Goal: Task Accomplishment & Management: Use online tool/utility

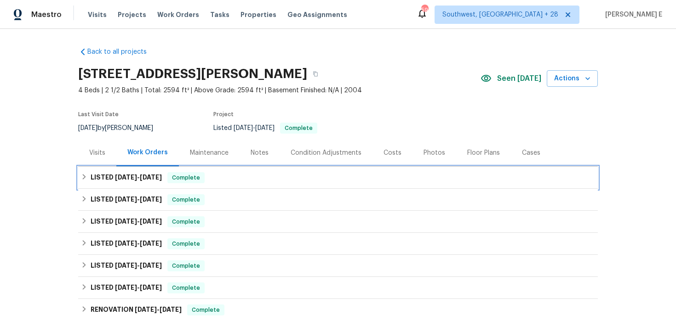
click at [110, 177] on h6 "LISTED [DATE] - [DATE]" at bounding box center [126, 177] width 71 height 11
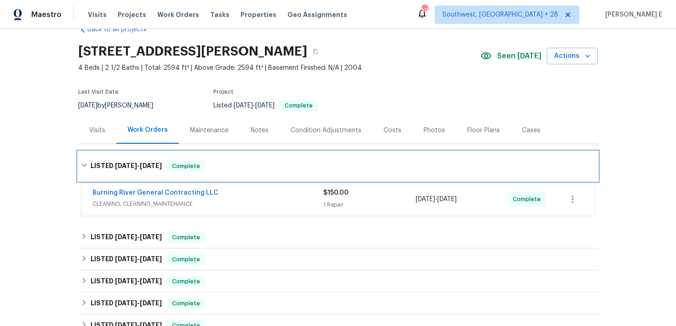
scroll to position [23, 0]
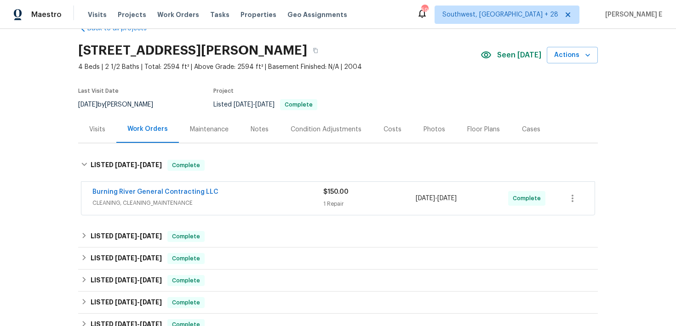
click at [112, 188] on span "Burning River General Contracting LLC" at bounding box center [155, 192] width 126 height 9
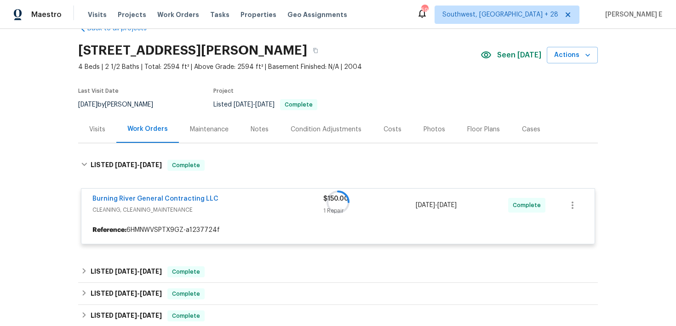
click at [105, 196] on div at bounding box center [338, 202] width 520 height 103
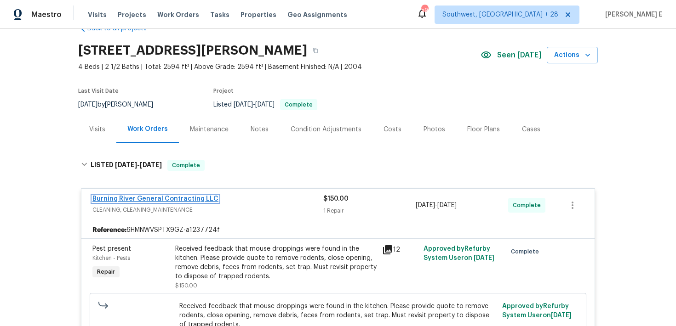
click at [104, 198] on link "Burning River General Contracting LLC" at bounding box center [155, 199] width 126 height 6
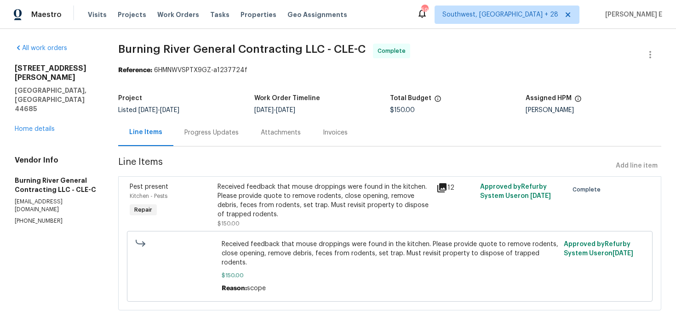
click at [212, 124] on div "Progress Updates" at bounding box center [211, 132] width 76 height 27
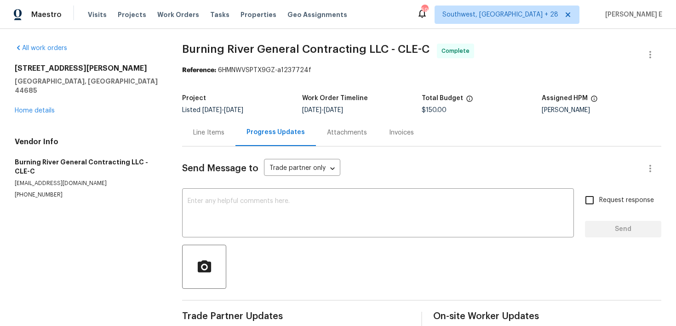
click at [212, 124] on div "Line Items" at bounding box center [208, 132] width 53 height 27
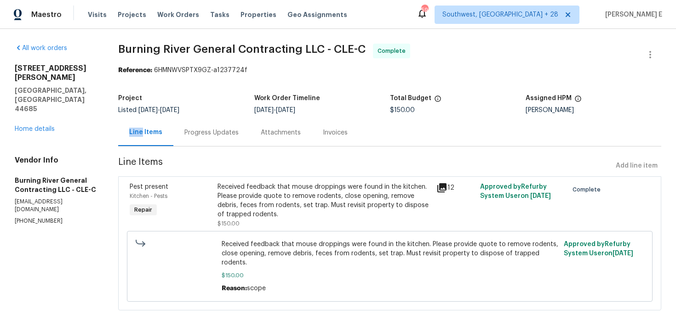
scroll to position [1, 0]
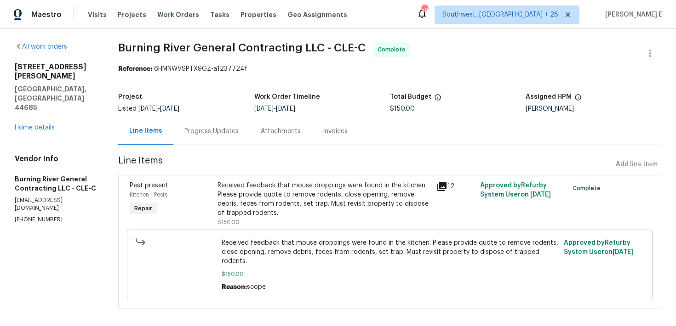
click at [222, 138] on div "Progress Updates" at bounding box center [211, 131] width 76 height 27
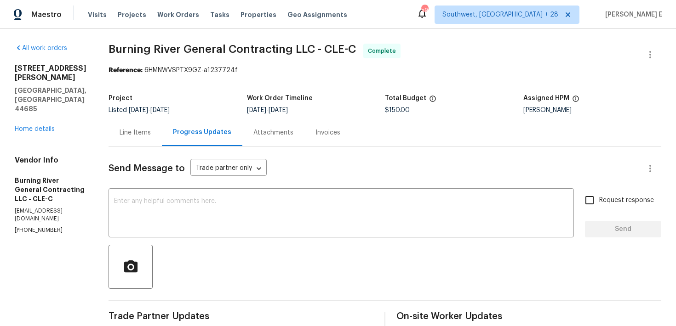
click at [134, 129] on div "Line Items" at bounding box center [135, 132] width 31 height 9
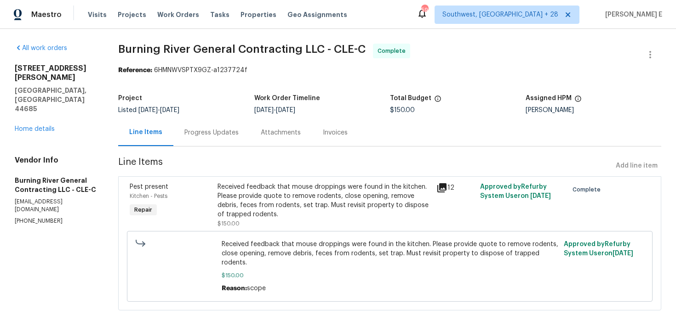
scroll to position [1, 0]
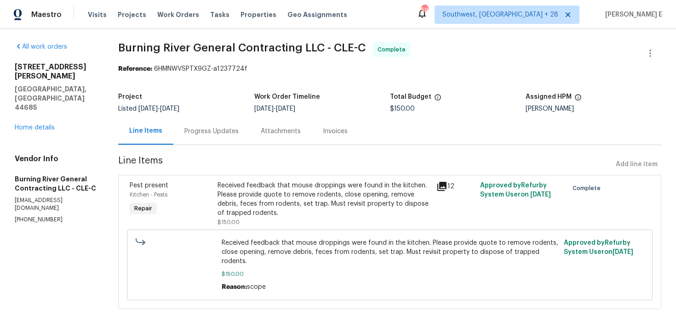
click at [246, 189] on div "Received feedback that mouse droppings were found in the kitchen. Please provid…" at bounding box center [323, 199] width 213 height 37
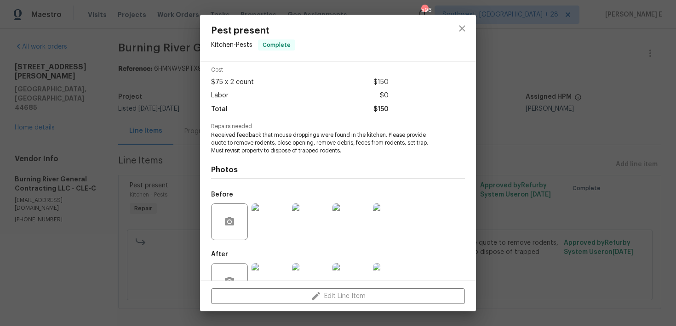
scroll to position [66, 0]
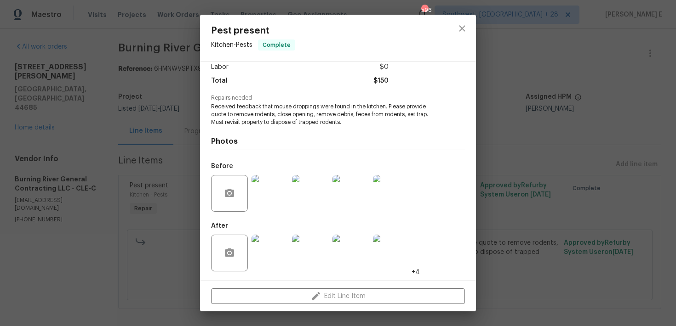
click at [268, 256] on img at bounding box center [270, 253] width 37 height 37
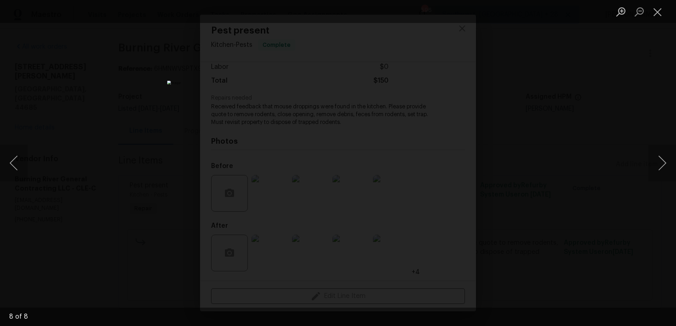
click at [558, 122] on div "Lightbox" at bounding box center [338, 163] width 676 height 326
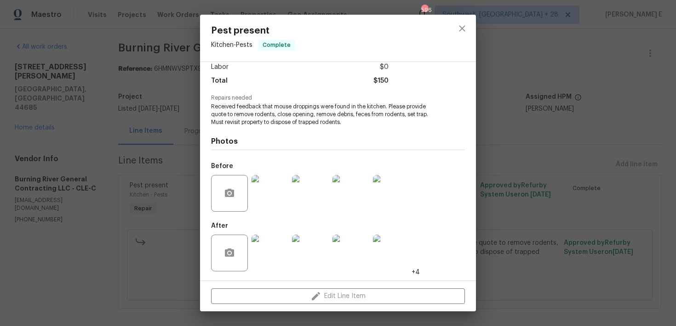
click at [558, 122] on div "Pest present Kitchen - Pests Complete Vendor Burning River General Contracting …" at bounding box center [338, 163] width 676 height 326
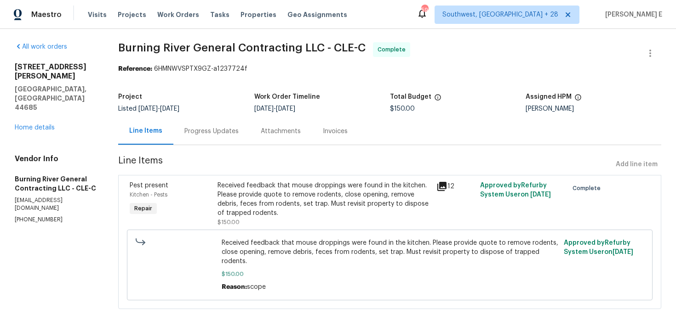
click at [203, 143] on div "Progress Updates" at bounding box center [211, 131] width 76 height 27
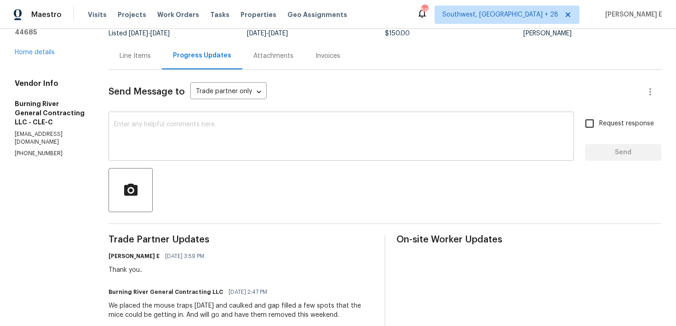
scroll to position [75, 0]
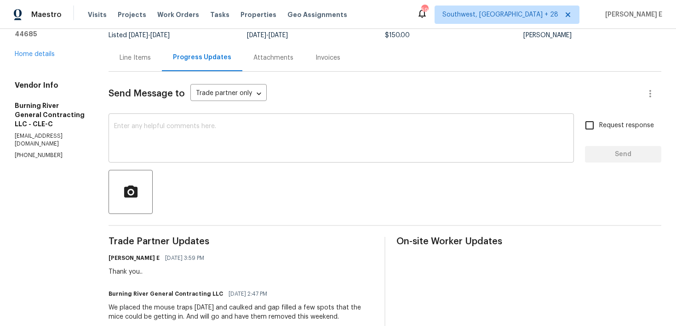
click at [219, 143] on textarea at bounding box center [341, 139] width 454 height 32
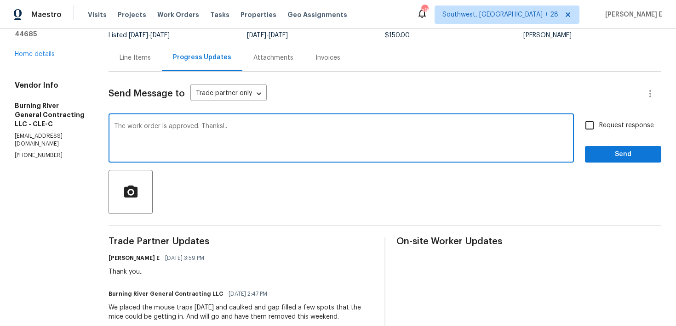
type textarea "The work order is approved. Thanks!.."
click at [603, 132] on label "Request response" at bounding box center [617, 125] width 74 height 19
click at [599, 132] on input "Request response" at bounding box center [589, 125] width 19 height 19
checkbox input "true"
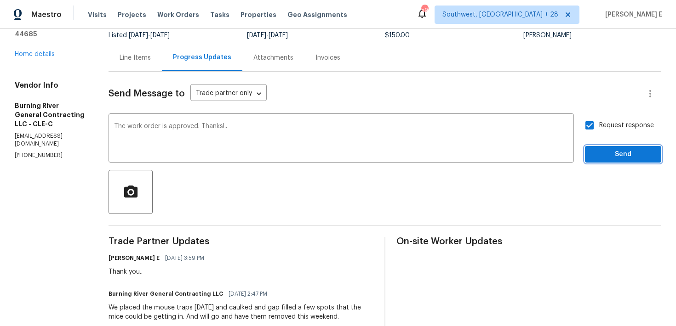
click at [603, 159] on span "Send" at bounding box center [623, 154] width 62 height 11
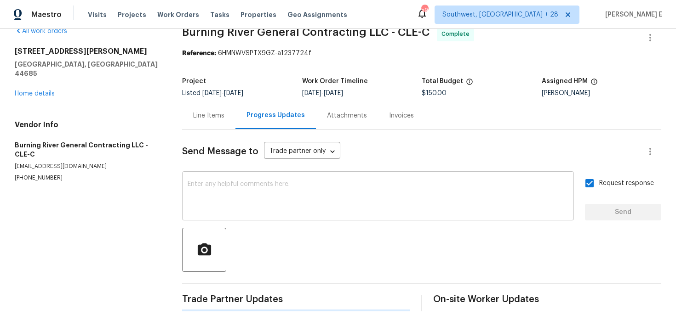
scroll to position [0, 0]
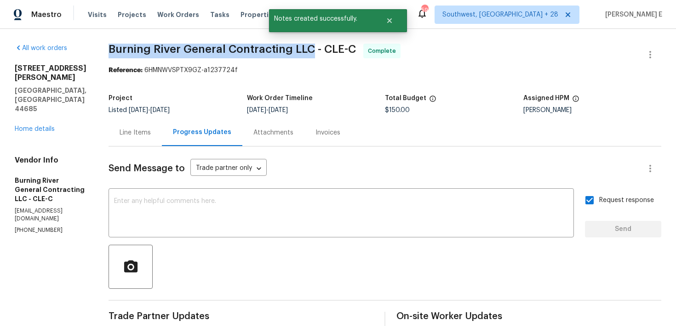
drag, startPoint x: 104, startPoint y: 49, endPoint x: 309, endPoint y: 51, distance: 205.1
copy span "Burning River General Contracting LLC"
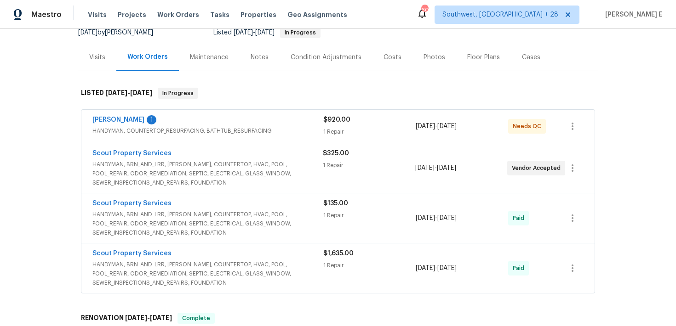
scroll to position [80, 0]
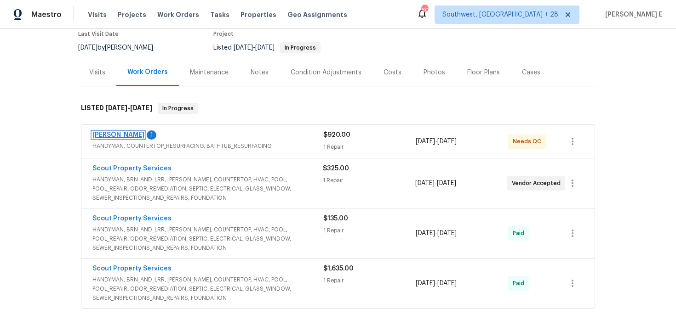
click at [137, 136] on link "Eric Hernandez" at bounding box center [118, 135] width 52 height 6
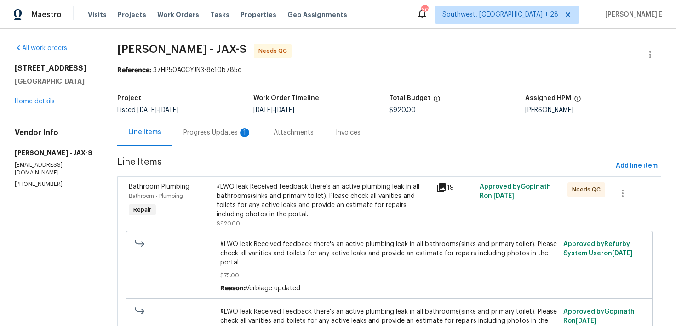
click at [227, 123] on div "Progress Updates 1" at bounding box center [217, 132] width 90 height 27
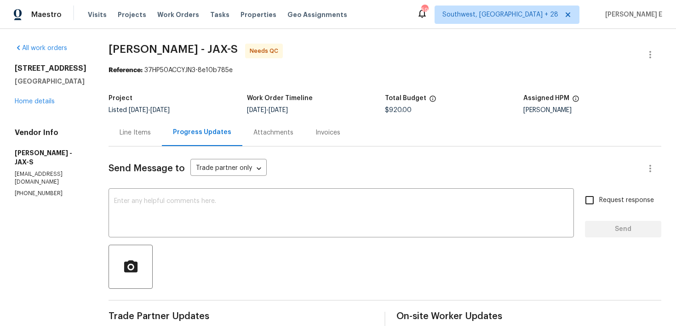
click at [162, 138] on div "Line Items" at bounding box center [135, 132] width 53 height 27
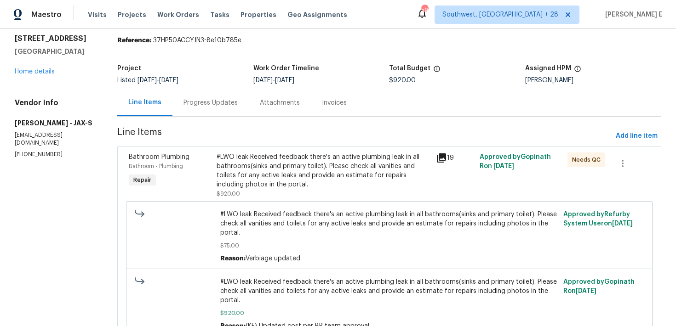
scroll to position [78, 0]
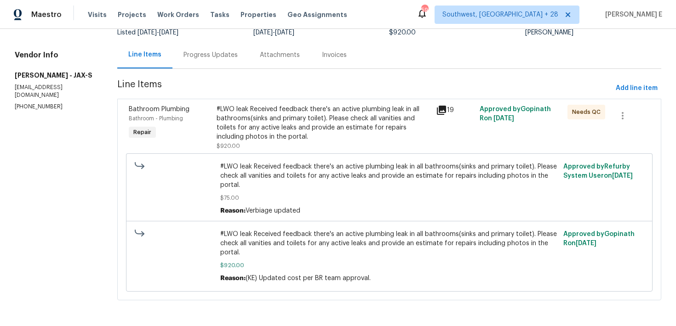
click at [289, 125] on div "#LWO leak Received feedback there's an active plumbing leak in all bathrooms(si…" at bounding box center [324, 123] width 214 height 37
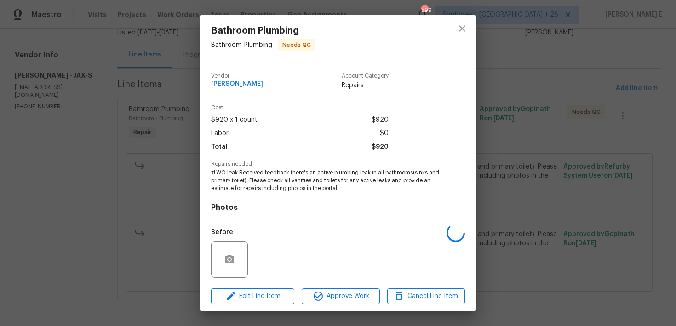
scroll to position [66, 0]
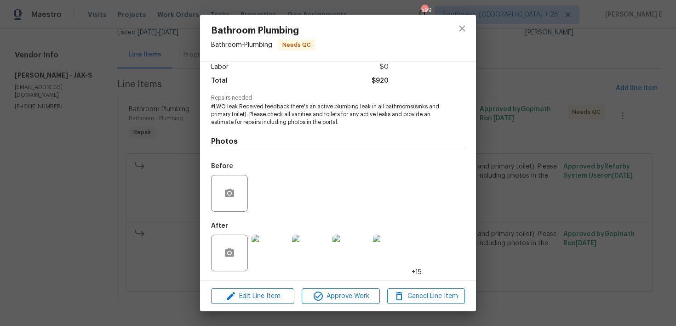
click at [261, 257] on img at bounding box center [270, 253] width 37 height 37
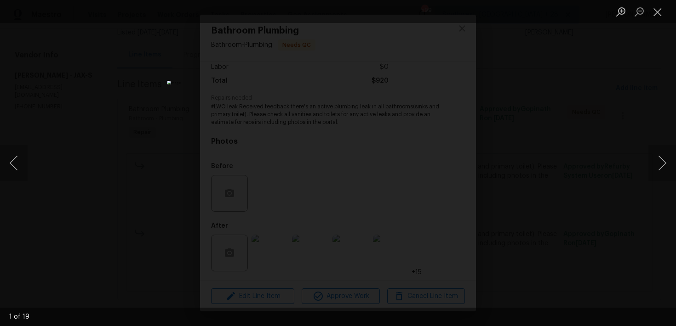
click at [539, 126] on div "Lightbox" at bounding box center [338, 163] width 676 height 326
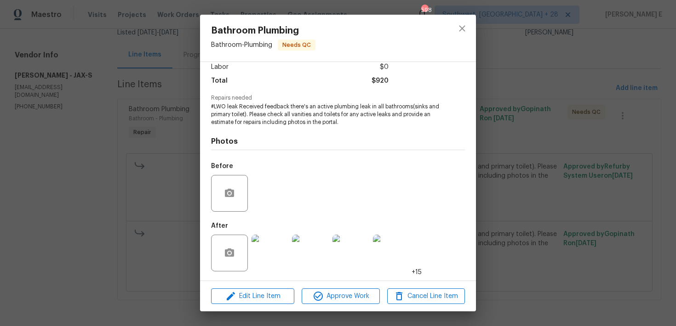
click at [539, 126] on div "Bathroom Plumbing Bathroom - Plumbing Needs QC Vendor Eric Hernandez Account Ca…" at bounding box center [338, 163] width 676 height 326
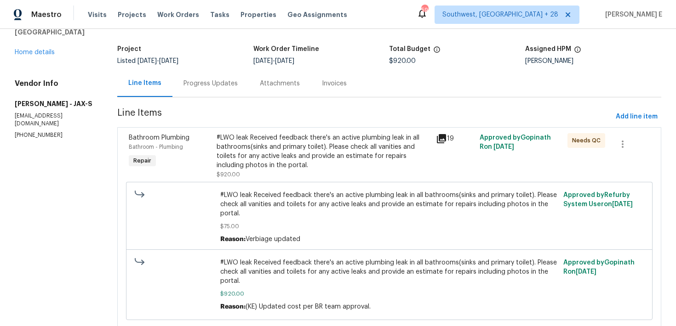
scroll to position [45, 0]
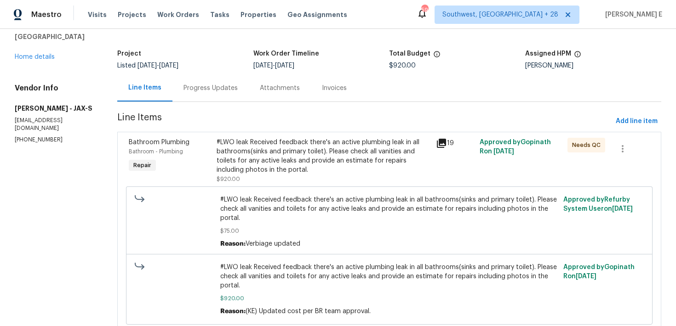
click at [234, 78] on div "Progress Updates" at bounding box center [210, 87] width 76 height 27
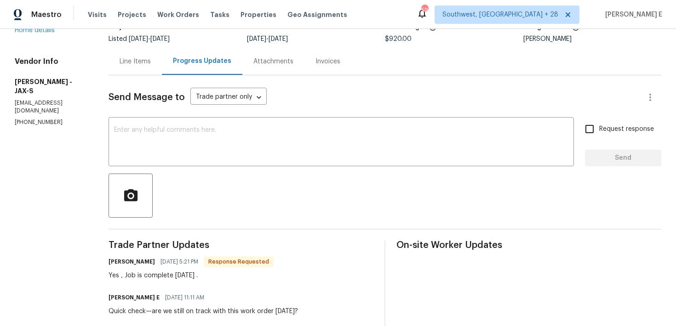
scroll to position [23, 0]
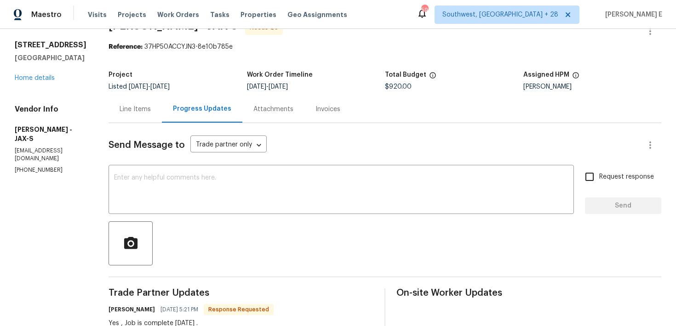
click at [154, 121] on div "Line Items" at bounding box center [135, 109] width 53 height 27
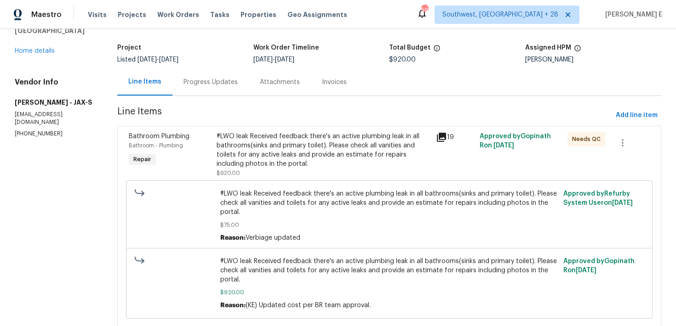
scroll to position [78, 0]
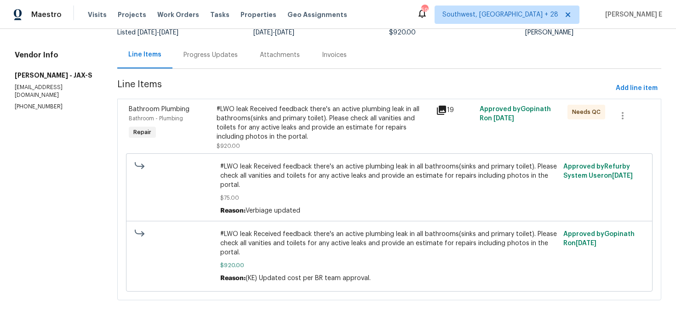
click at [266, 132] on div "#LWO leak Received feedback there's an active plumbing leak in all bathrooms(si…" at bounding box center [324, 123] width 214 height 37
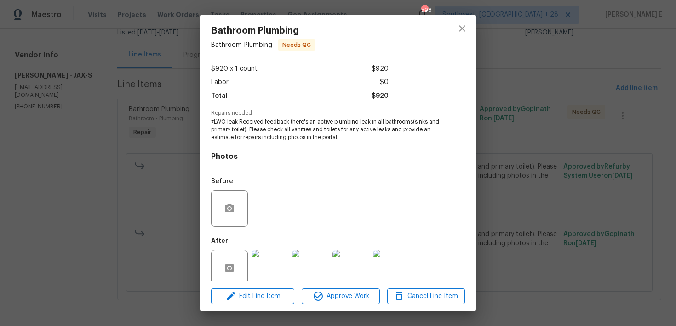
scroll to position [66, 0]
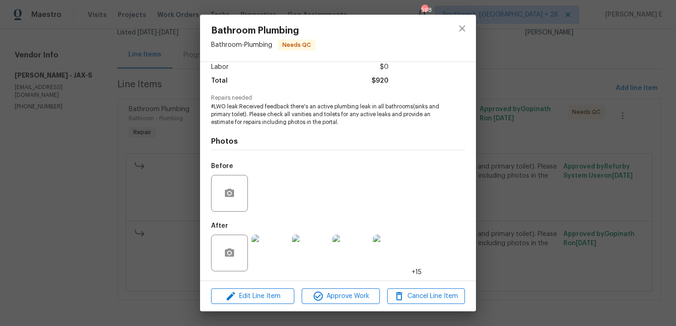
click at [268, 259] on img at bounding box center [270, 253] width 37 height 37
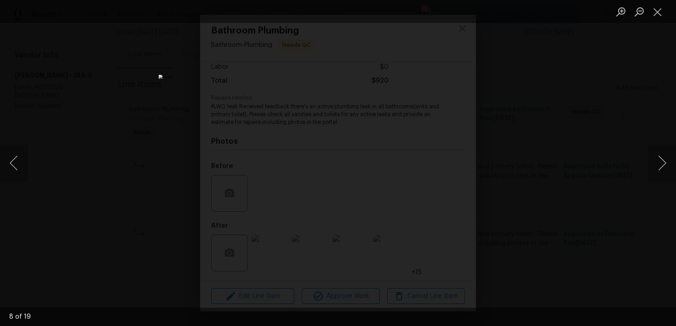
click at [547, 174] on div "Lightbox" at bounding box center [338, 163] width 676 height 326
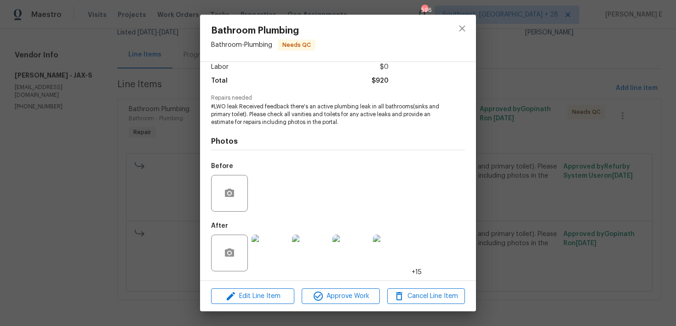
click at [547, 174] on div "Bathroom Plumbing Bathroom - Plumbing Needs QC Vendor Eric Hernandez Account Ca…" at bounding box center [338, 163] width 676 height 326
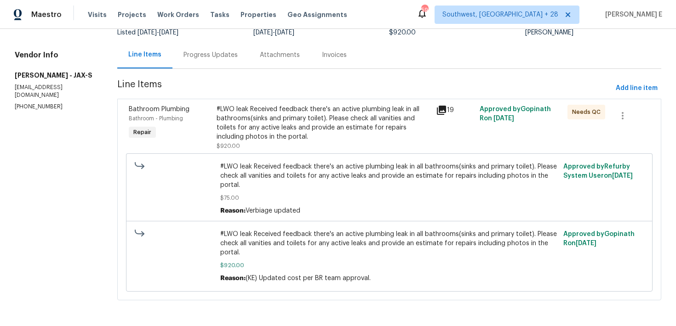
scroll to position [0, 0]
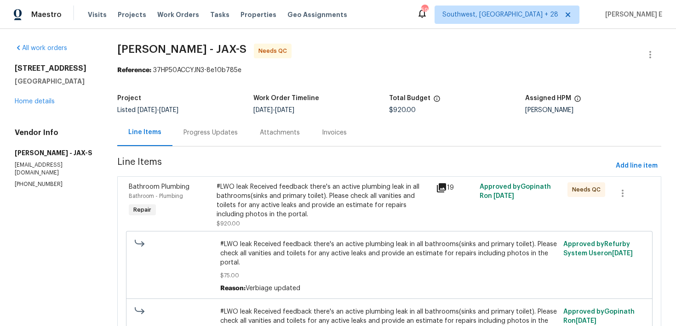
click at [212, 134] on div "Progress Updates" at bounding box center [210, 132] width 54 height 9
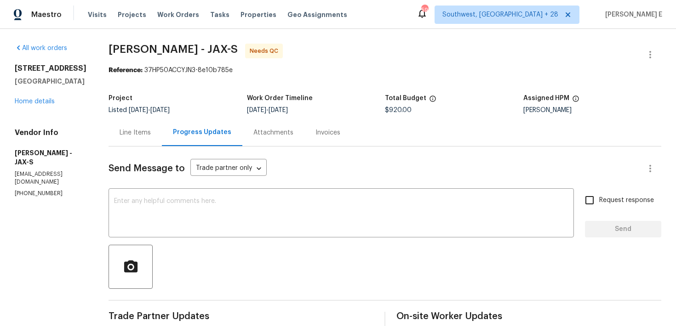
click at [141, 129] on div "Line Items" at bounding box center [135, 132] width 53 height 27
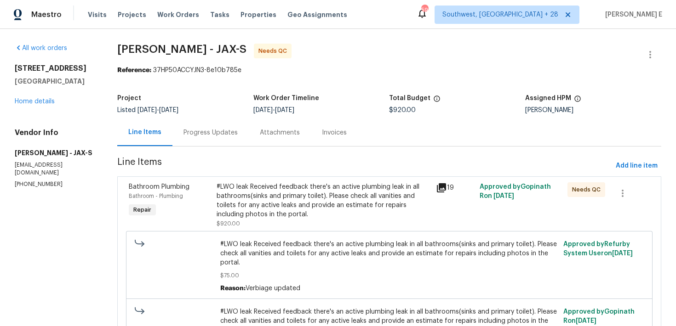
click at [234, 148] on section "Eric Hernandez - JAX-S Needs QC Reference: 37HP50ACCYJN3-8e10b785e Project List…" at bounding box center [389, 217] width 544 height 346
click at [654, 54] on icon "button" at bounding box center [650, 54] width 11 height 11
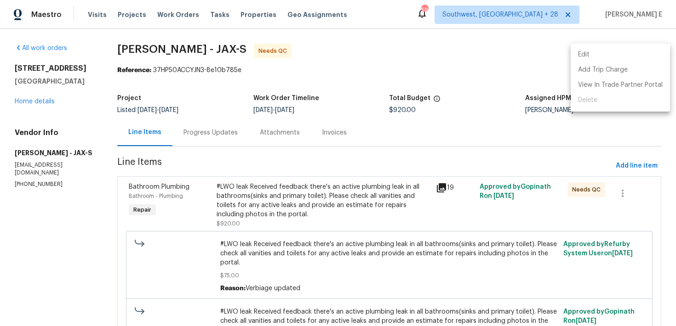
click at [610, 51] on li "Edit" at bounding box center [620, 54] width 99 height 15
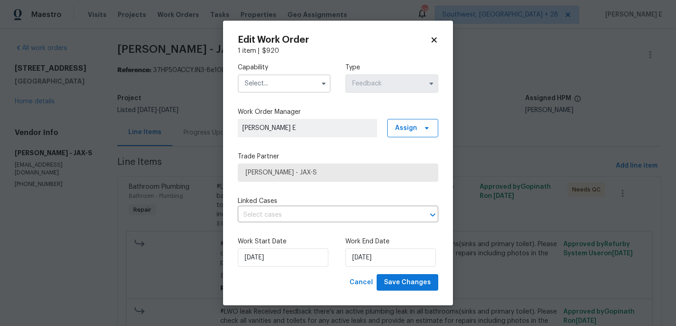
click at [284, 90] on input "text" at bounding box center [284, 83] width 93 height 18
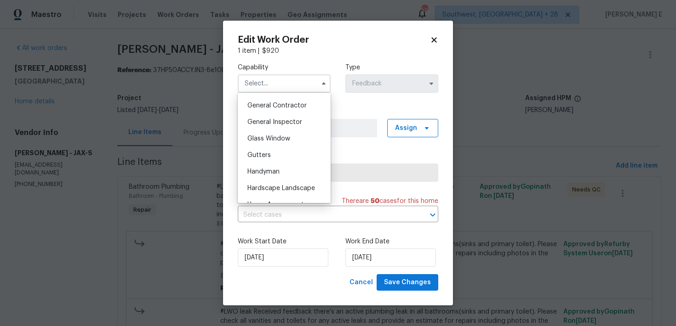
scroll to position [447, 0]
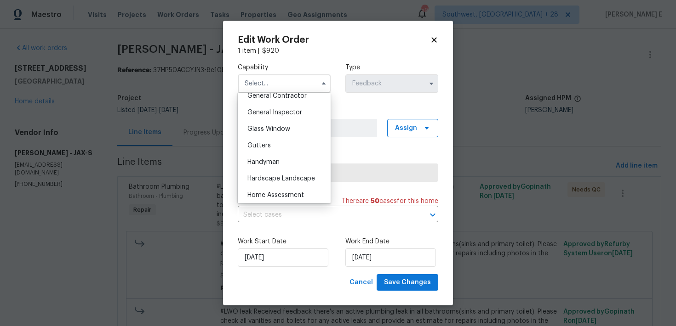
click at [281, 160] on div "Handyman" at bounding box center [284, 162] width 88 height 17
type input "Handyman"
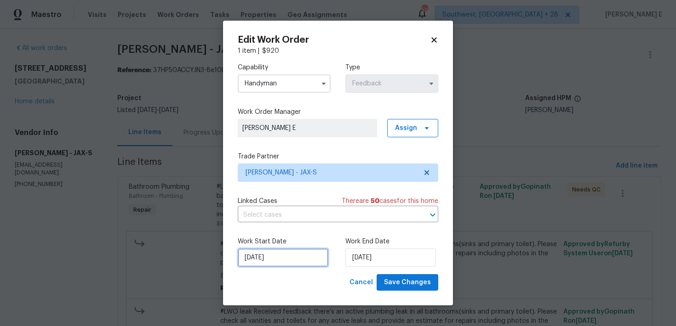
click at [263, 262] on input "18/09/2025" at bounding box center [283, 258] width 91 height 18
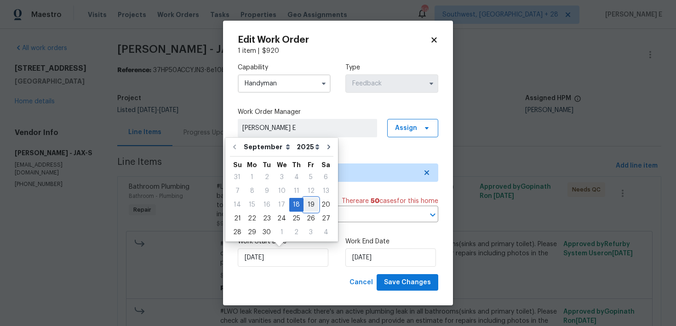
click at [308, 207] on div "19" at bounding box center [310, 205] width 15 height 13
type input "19/09/2025"
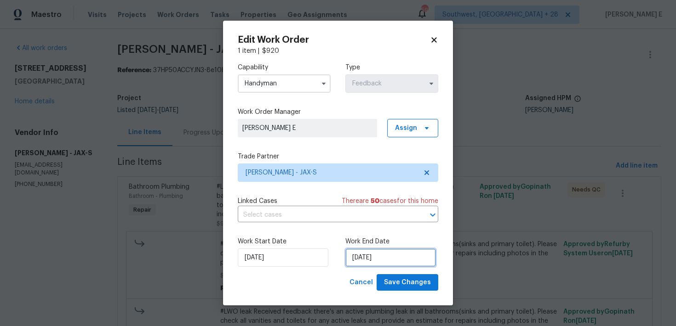
click at [371, 258] on input "22/09/2025" at bounding box center [390, 258] width 91 height 18
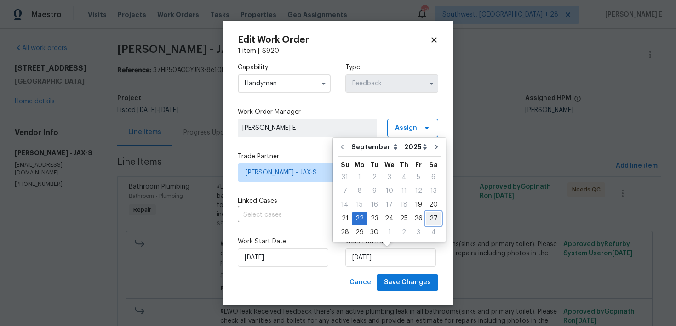
click at [434, 218] on div "27" at bounding box center [433, 218] width 15 height 13
type input "27/09/2025"
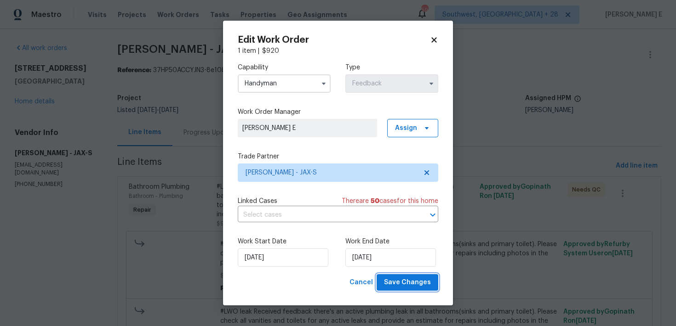
click at [415, 288] on span "Save Changes" at bounding box center [407, 282] width 47 height 11
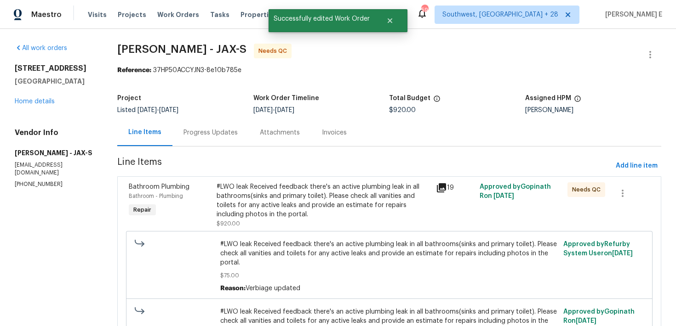
click at [305, 224] on div "#LWO leak Received feedback there's an active plumbing leak in all bathrooms(si…" at bounding box center [324, 206] width 214 height 46
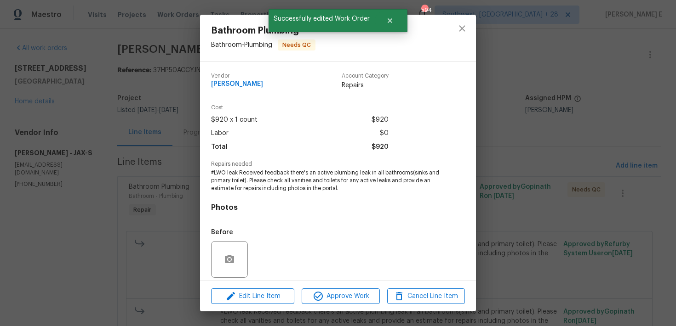
scroll to position [66, 0]
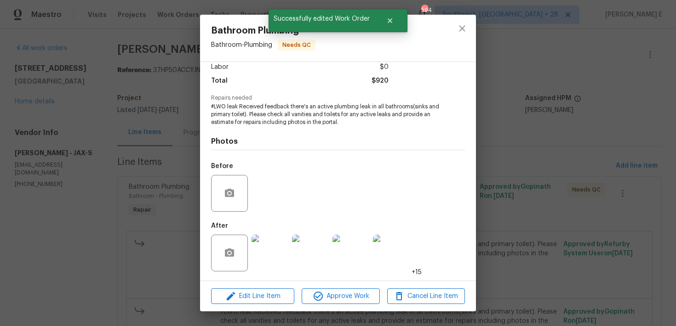
click at [162, 226] on div "Bathroom Plumbing Bathroom - Plumbing Needs QC Vendor Eric Hernandez Account Ca…" at bounding box center [338, 163] width 676 height 326
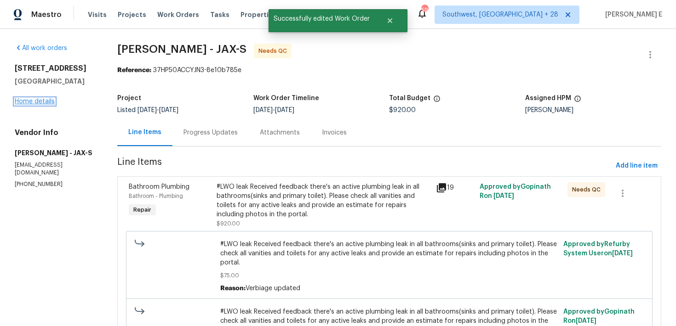
click at [39, 104] on link "Home details" at bounding box center [35, 101] width 40 height 6
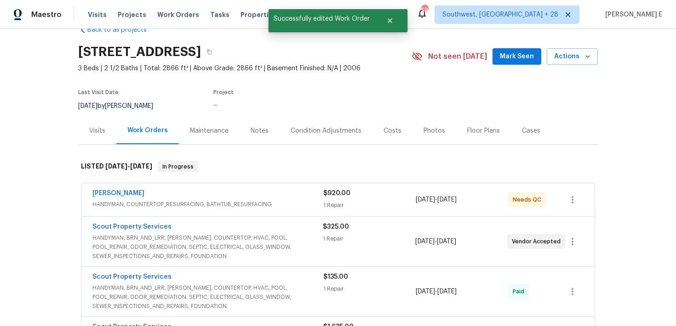
scroll to position [29, 0]
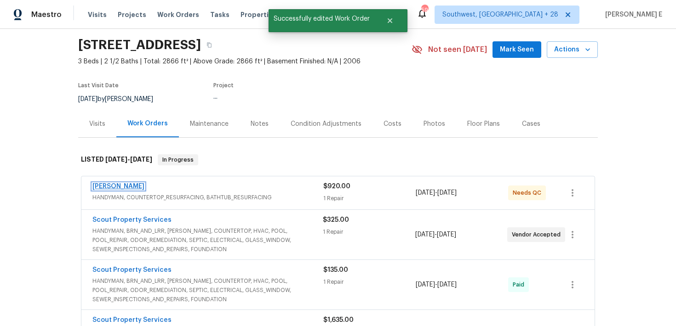
click at [127, 185] on link "Eric Hernandez" at bounding box center [118, 186] width 52 height 6
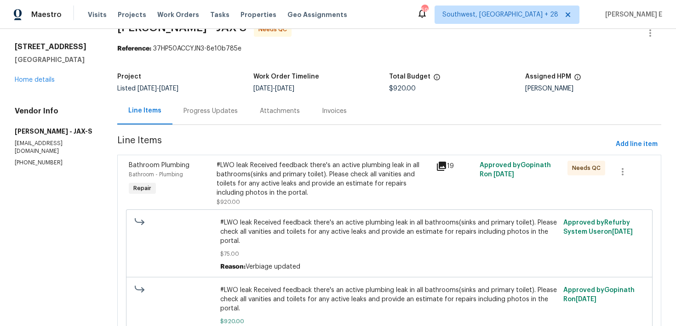
scroll to position [54, 0]
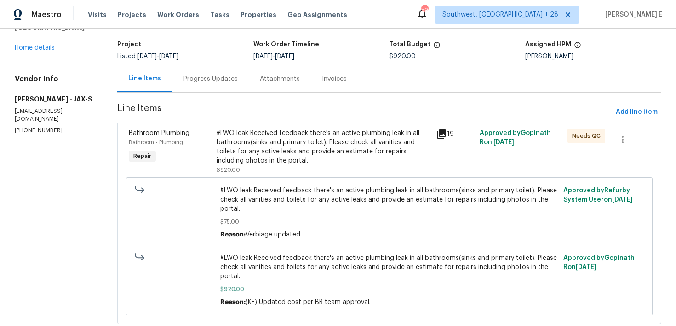
click at [279, 184] on div "#LWO leak Received feedback there's an active plumbing leak in all bathrooms(si…" at bounding box center [388, 212] width 343 height 59
click at [299, 159] on div "#LWO leak Received feedback there's an active plumbing leak in all bathrooms(si…" at bounding box center [324, 147] width 214 height 37
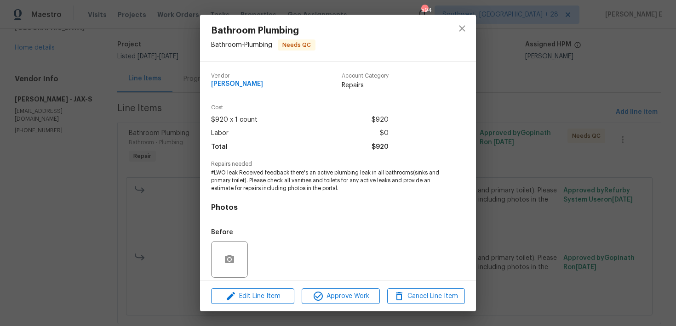
scroll to position [66, 0]
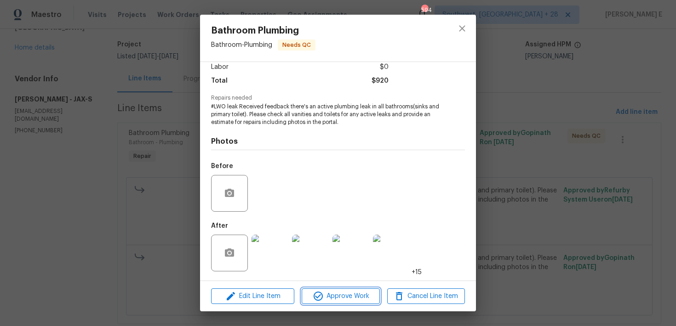
click at [330, 298] on span "Approve Work" at bounding box center [340, 296] width 72 height 11
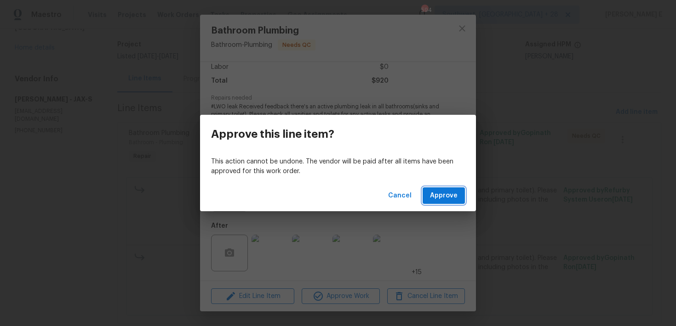
click at [440, 197] on span "Approve" at bounding box center [444, 195] width 28 height 11
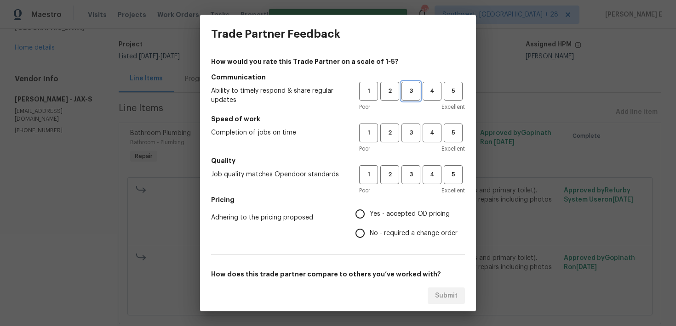
click at [419, 96] on button "3" at bounding box center [410, 91] width 19 height 19
click at [405, 138] on span "3" at bounding box center [410, 133] width 17 height 11
click at [404, 177] on span "3" at bounding box center [410, 175] width 17 height 11
click at [363, 236] on input "No - required a change order" at bounding box center [359, 233] width 19 height 19
radio input "true"
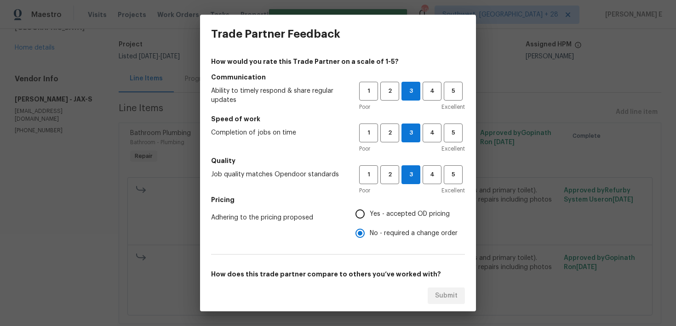
scroll to position [140, 0]
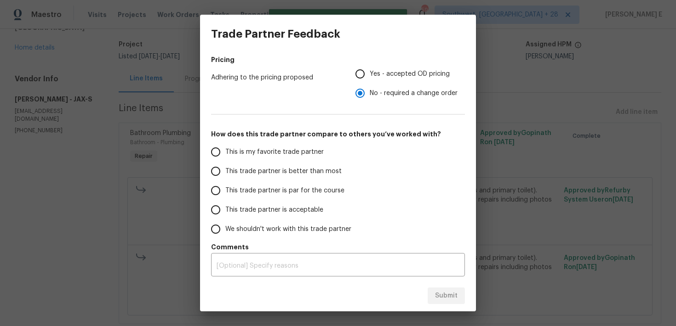
click at [300, 194] on span "This trade partner is par for the course" at bounding box center [284, 191] width 119 height 10
click at [225, 194] on input "This trade partner is par for the course" at bounding box center [215, 190] width 19 height 19
click at [441, 293] on span "Submit" at bounding box center [446, 296] width 23 height 11
radio input "true"
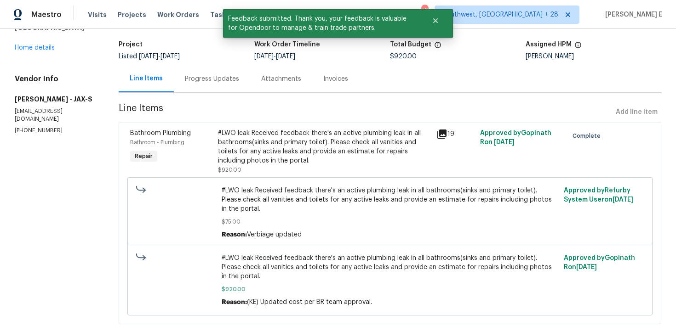
scroll to position [0, 0]
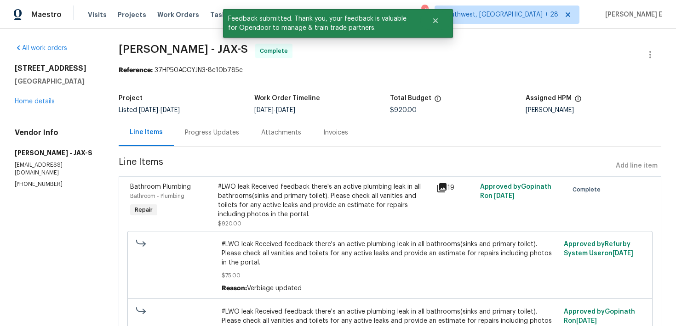
click at [237, 137] on div "Progress Updates" at bounding box center [212, 132] width 76 height 27
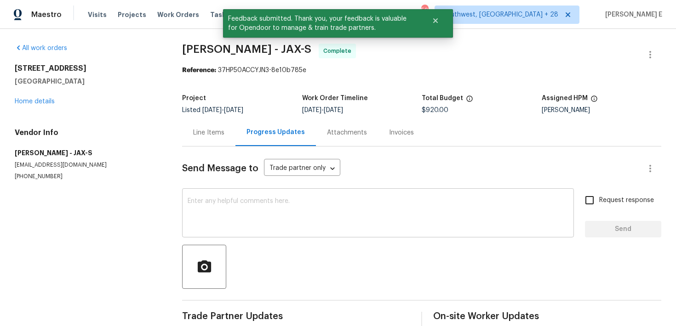
click at [239, 200] on textarea at bounding box center [378, 214] width 381 height 32
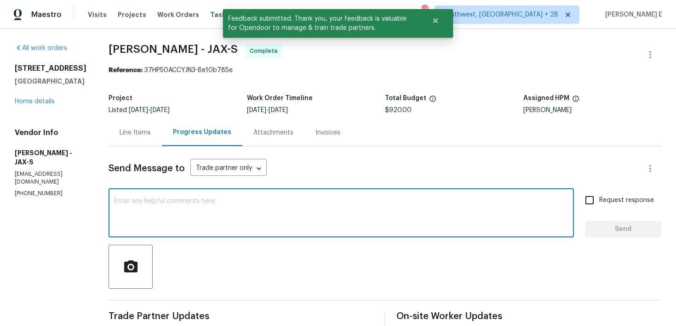
scroll to position [20, 0]
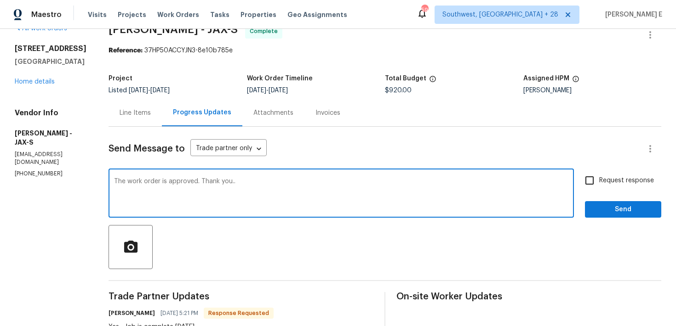
type textarea "The work order is approved. Thank you.."
click at [599, 182] on input "Request response" at bounding box center [589, 180] width 19 height 19
checkbox input "true"
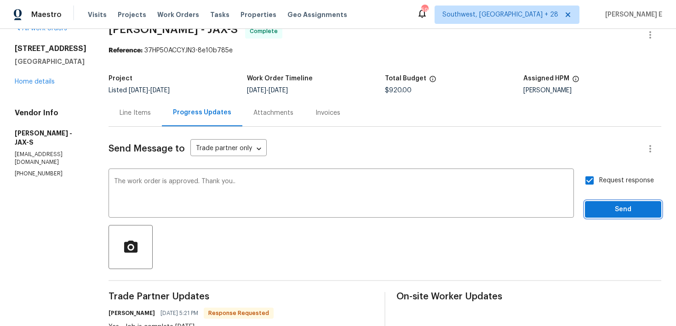
click at [599, 215] on span "Send" at bounding box center [623, 209] width 62 height 11
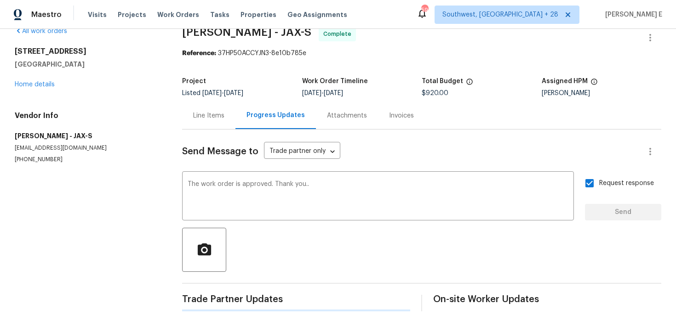
scroll to position [0, 0]
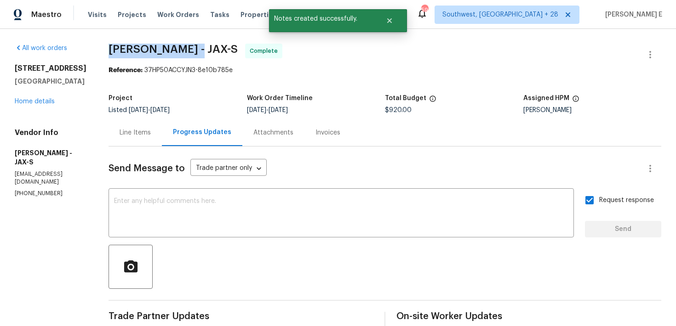
drag, startPoint x: 133, startPoint y: 50, endPoint x: 216, endPoint y: 52, distance: 82.8
click at [215, 52] on span "Eric Hernandez - JAX-S" at bounding box center [173, 49] width 129 height 11
copy span "Eric Hernandez"
